Goal: Information Seeking & Learning: Learn about a topic

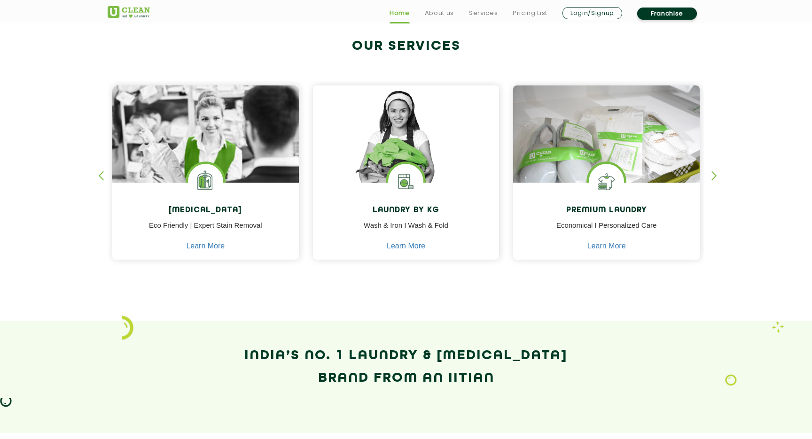
scroll to position [368, 0]
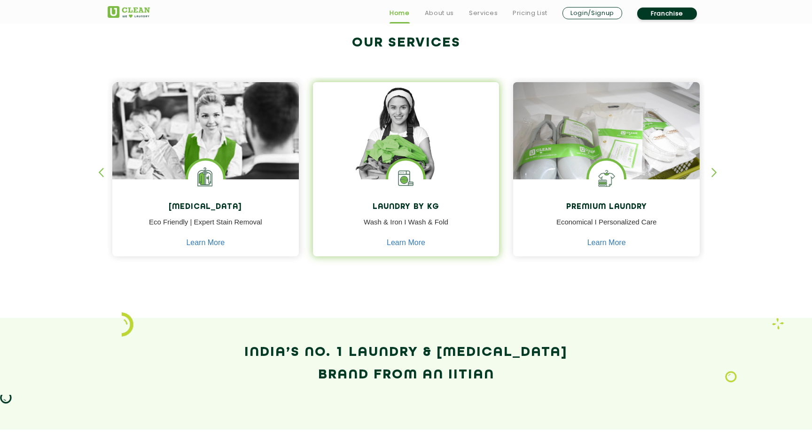
click at [418, 237] on p "Wash & Iron I Wash & Fold" at bounding box center [406, 227] width 172 height 21
click at [417, 239] on link "Learn More" at bounding box center [406, 243] width 39 height 8
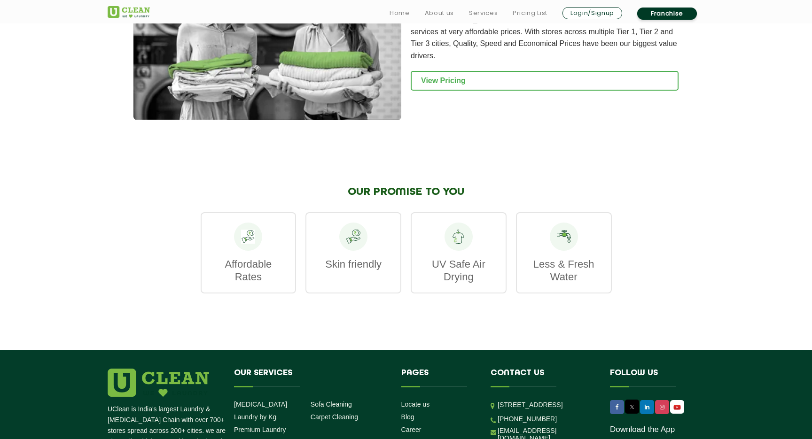
scroll to position [1287, 0]
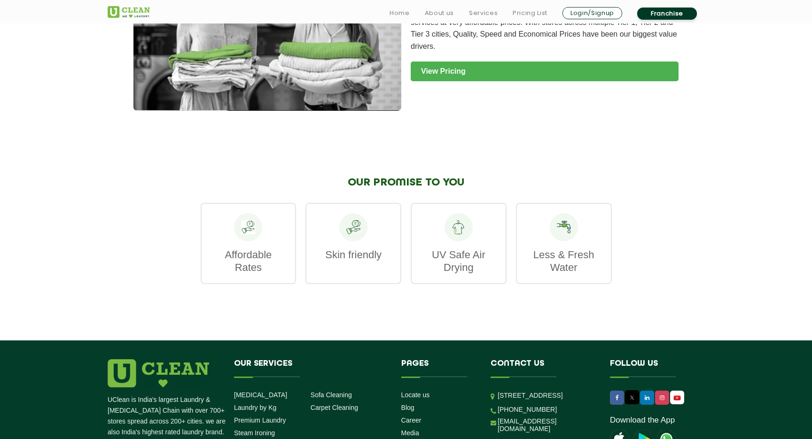
click at [474, 62] on link "View Pricing" at bounding box center [545, 72] width 268 height 20
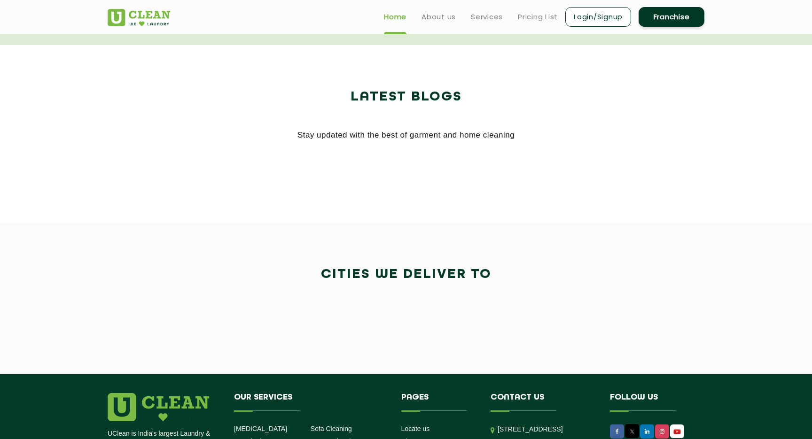
scroll to position [368, 0]
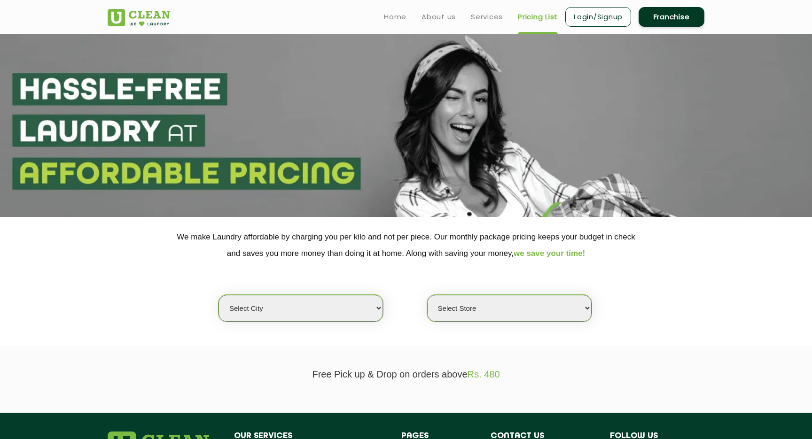
scroll to position [14, 0]
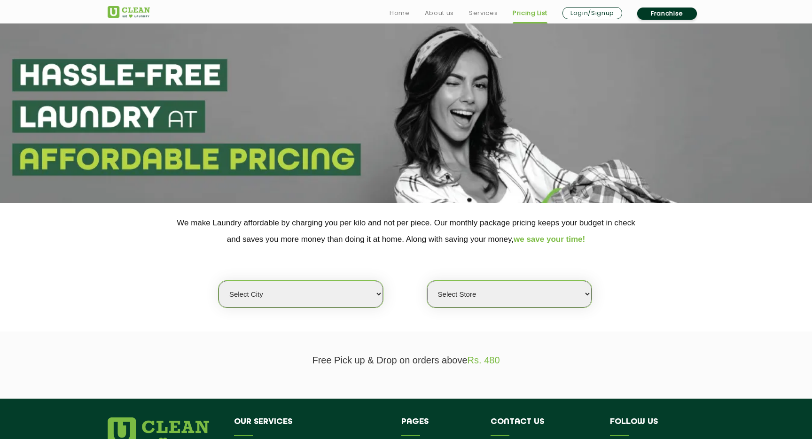
click at [285, 284] on select "Select city" at bounding box center [300, 294] width 164 height 27
click at [218, 281] on select "Select city" at bounding box center [300, 294] width 164 height 27
click at [482, 302] on select "Select Store" at bounding box center [509, 294] width 164 height 27
click at [318, 294] on select "Select city" at bounding box center [300, 294] width 164 height 27
